Goal: Find specific page/section: Find specific page/section

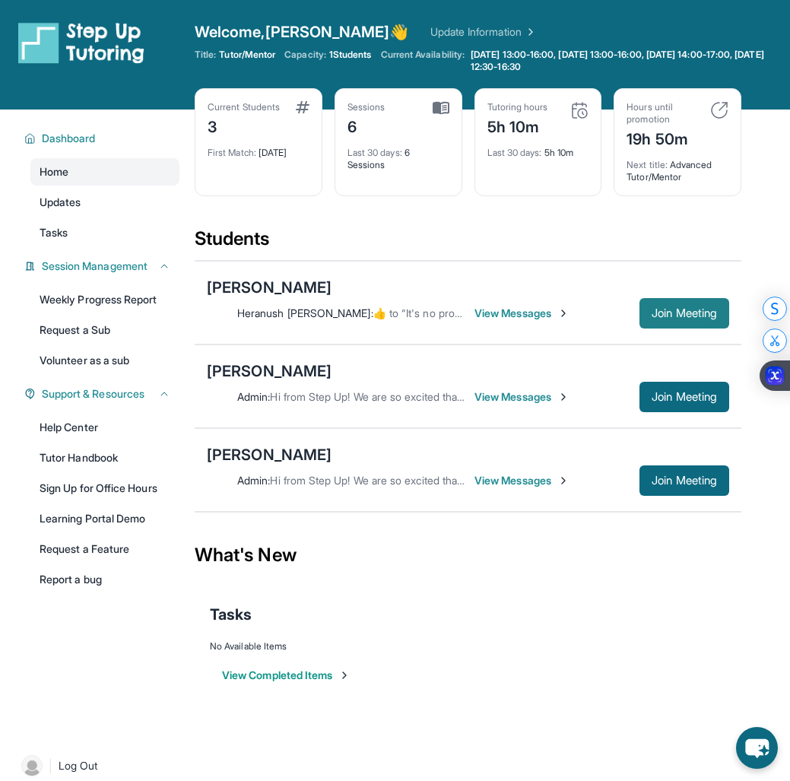
click at [644, 323] on button "Join Meeting" at bounding box center [685, 313] width 90 height 30
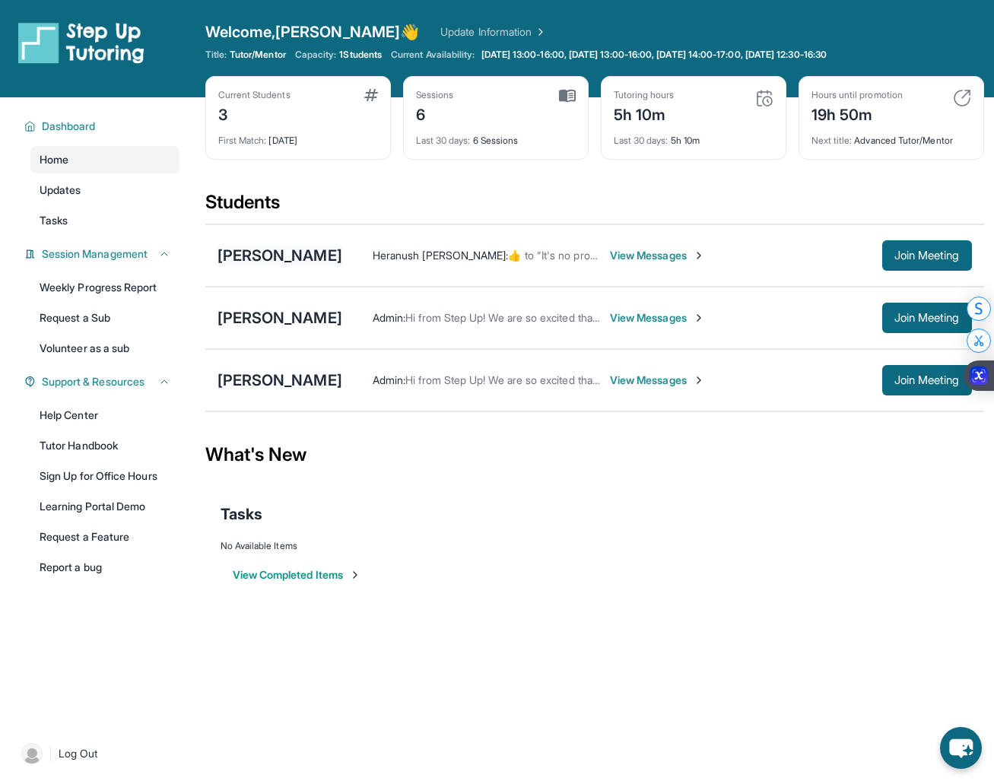
click at [250, 262] on div "[PERSON_NAME]" at bounding box center [280, 255] width 125 height 21
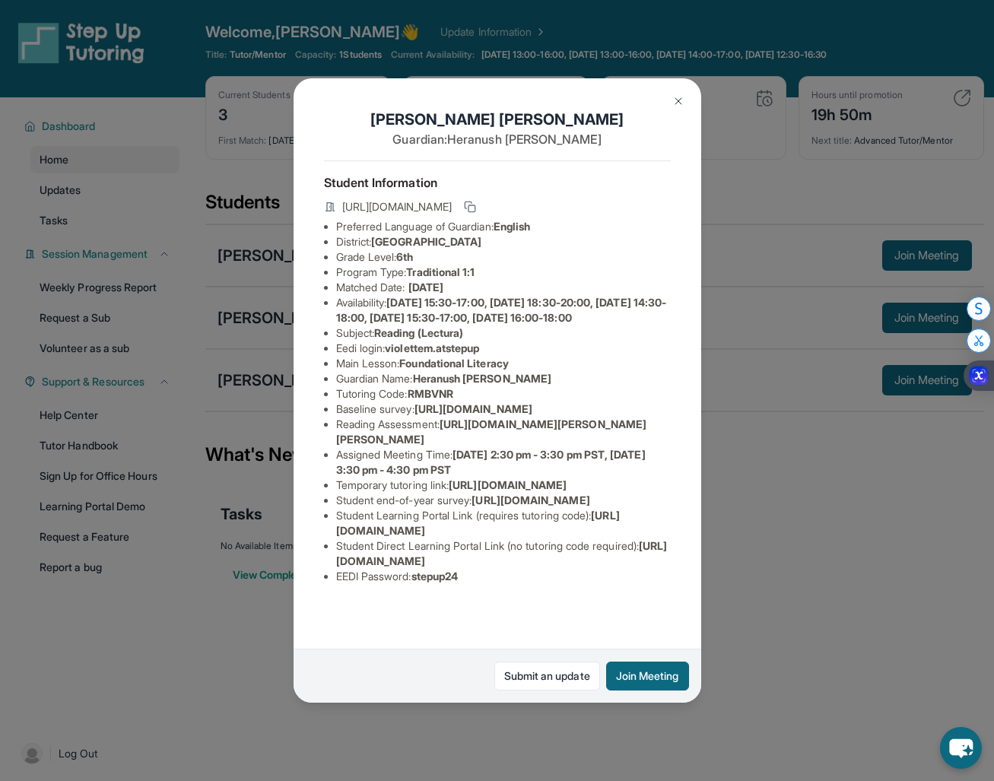
scroll to position [121, 1]
drag, startPoint x: 447, startPoint y: 367, endPoint x: 674, endPoint y: 394, distance: 228.3
click at [674, 394] on div "Violette Marquez Guardian: Heranush Bagdasaryan Student Information https://stu…" at bounding box center [498, 390] width 408 height 625
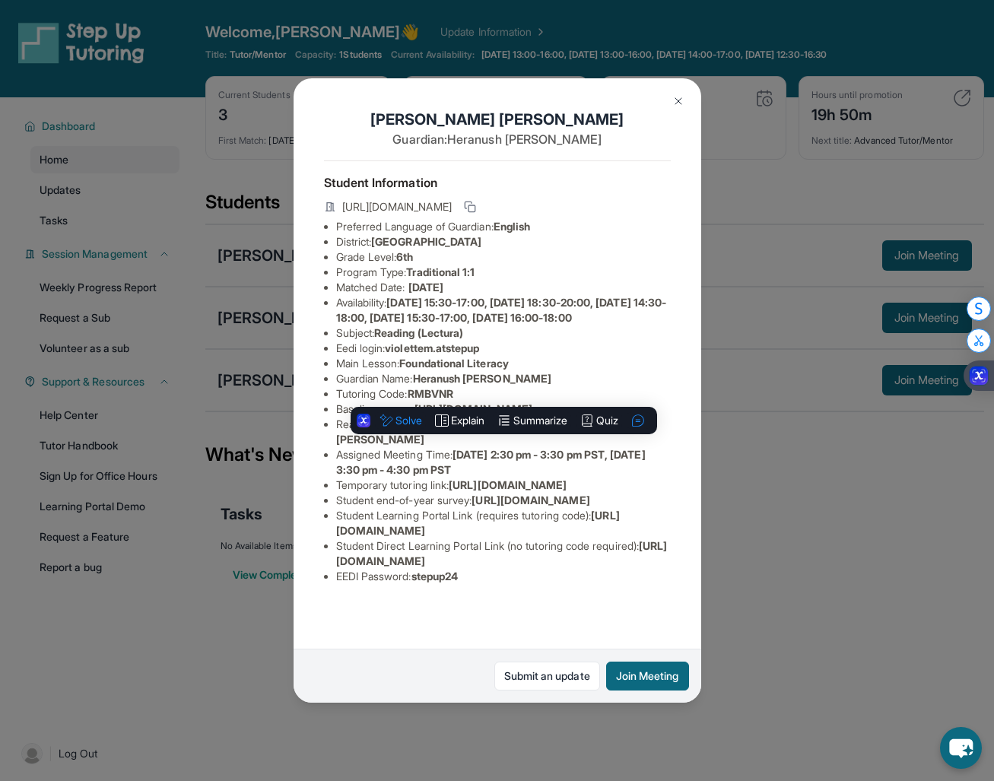
copy span "https://fhzml4p6.paperform.co/?id=2025-s12070&name=Violette%20Marquez&grade=6th…"
click at [532, 402] on span "https://airtable.com/apprlfn8WjpjBUn2G/shrK0QR6AaNyG5psY?prefill_Type%20of%20Fo…" at bounding box center [474, 408] width 118 height 13
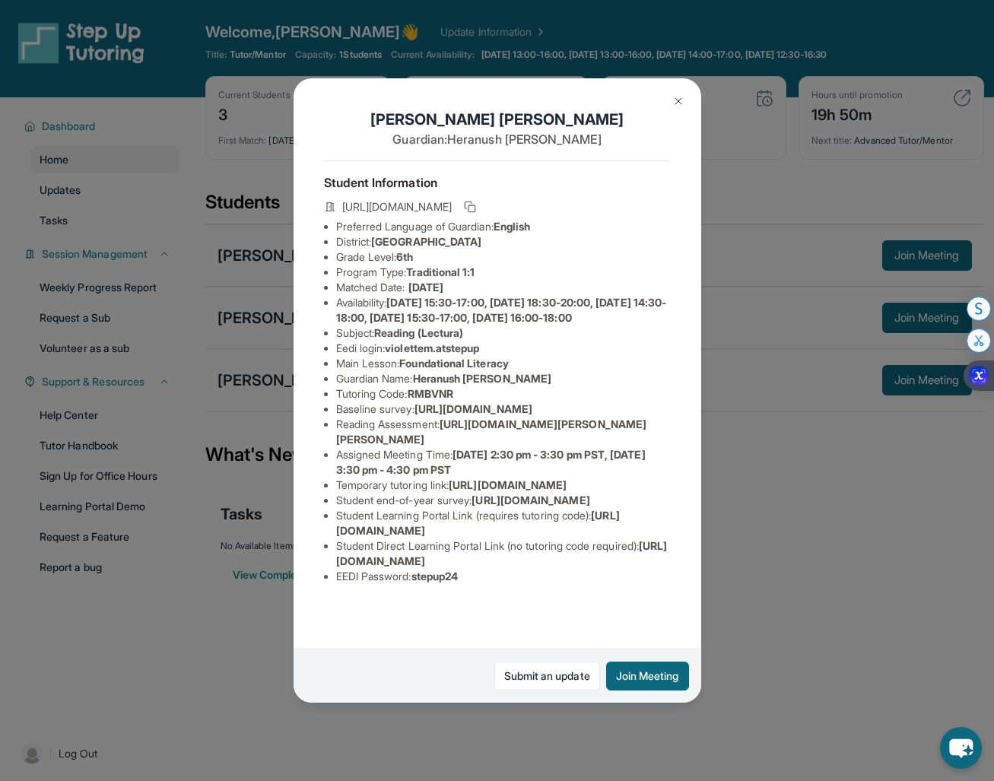
click at [677, 106] on img at bounding box center [678, 101] width 12 height 12
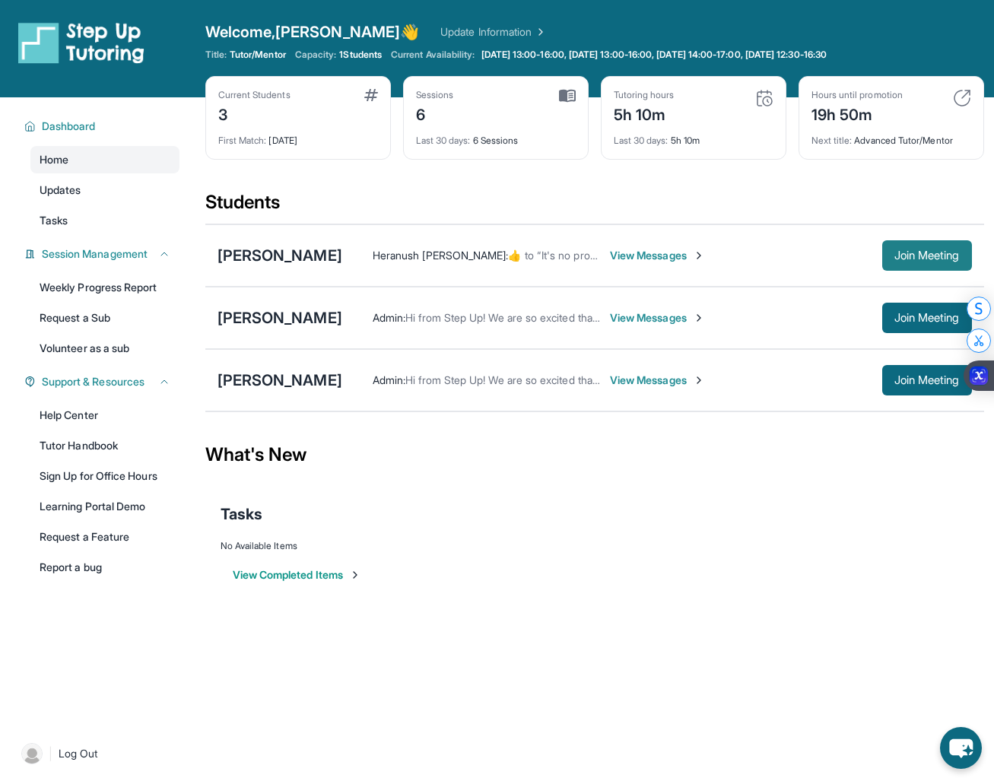
click at [915, 260] on span "Join Meeting" at bounding box center [927, 255] width 65 height 9
click at [908, 252] on span "Join Meeting" at bounding box center [927, 255] width 65 height 9
